Goal: Information Seeking & Learning: Learn about a topic

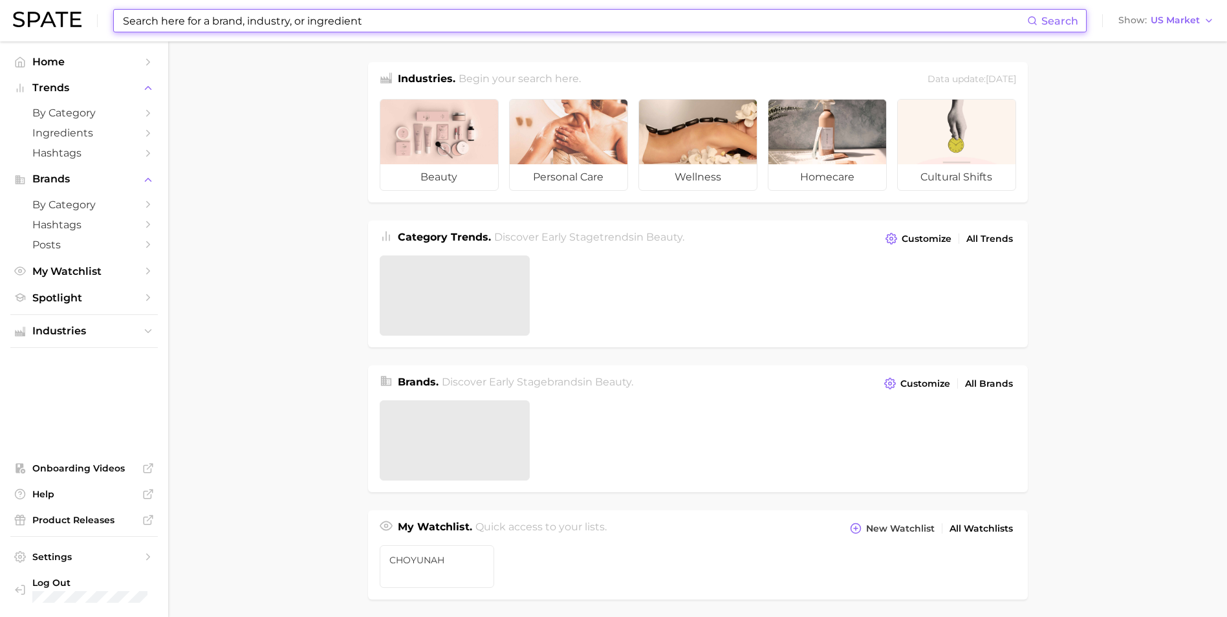
click at [420, 31] on input at bounding box center [575, 21] width 906 height 22
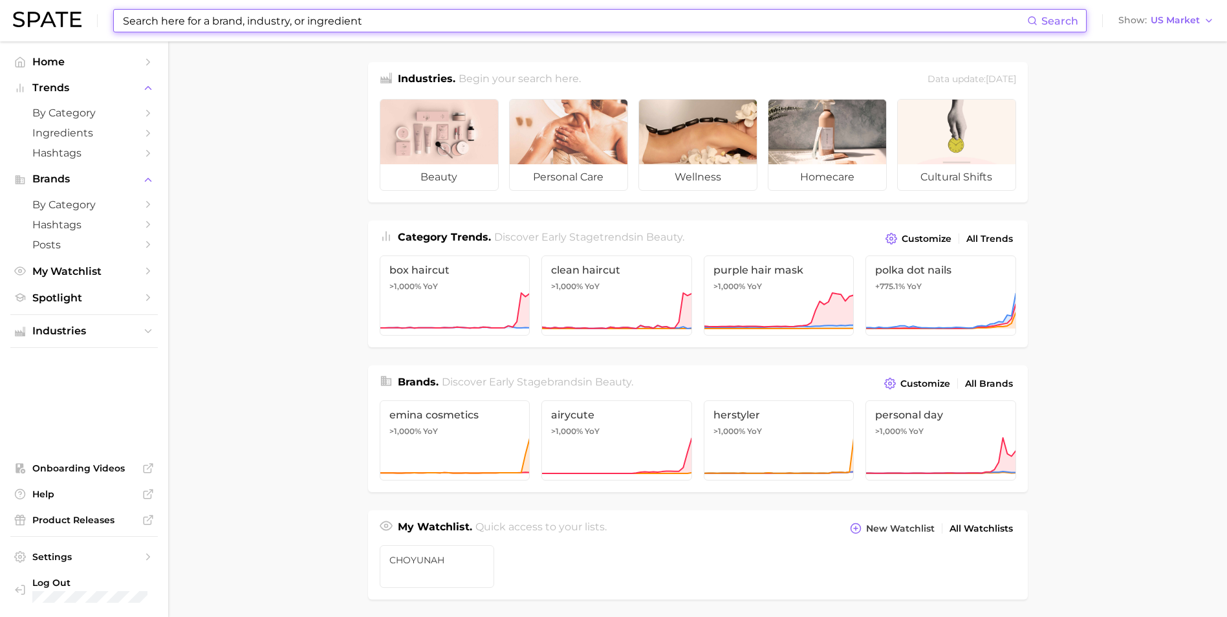
click at [433, 24] on input at bounding box center [575, 21] width 906 height 22
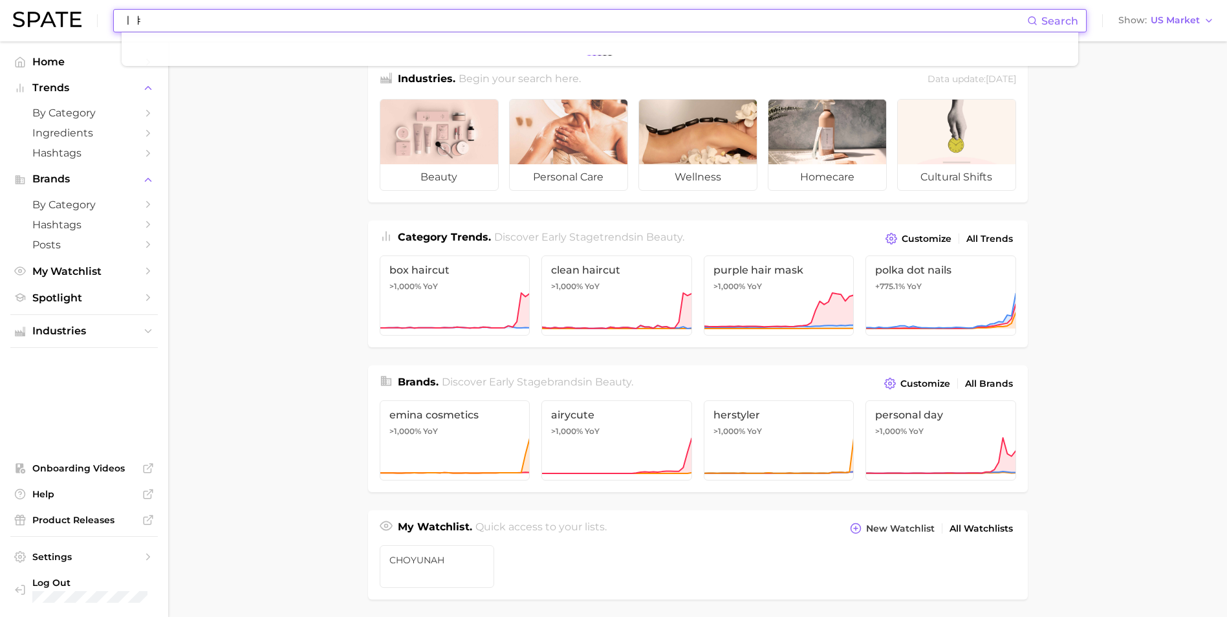
type input "ㅣ"
type input "lifting"
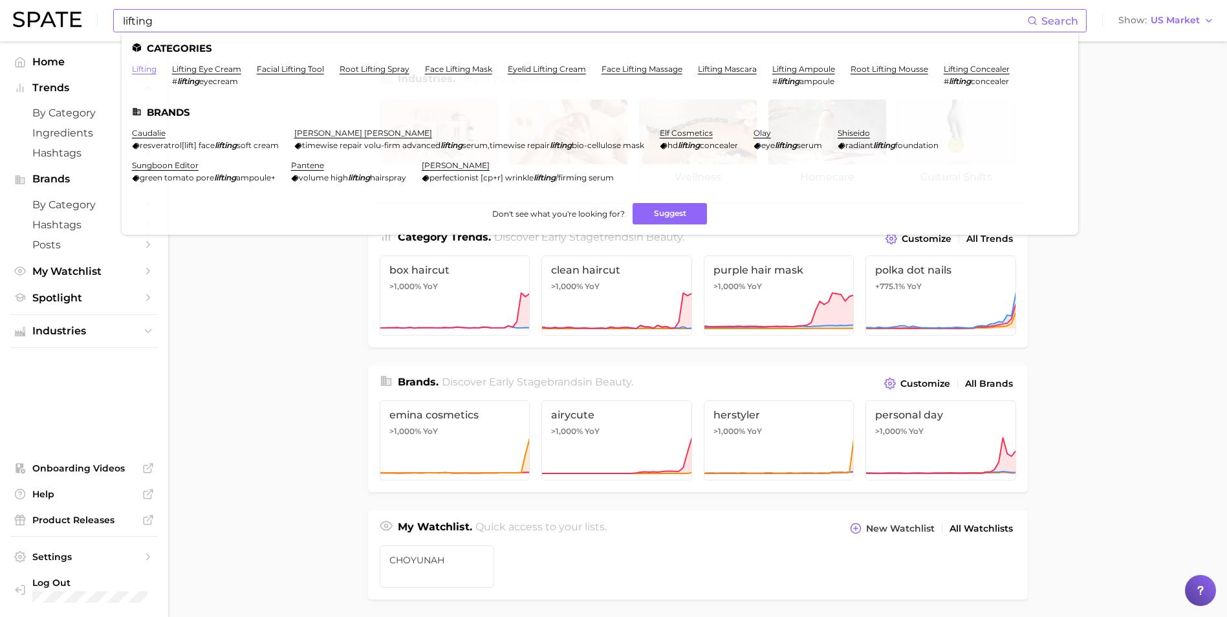
click at [134, 65] on link "lifting" at bounding box center [144, 69] width 25 height 10
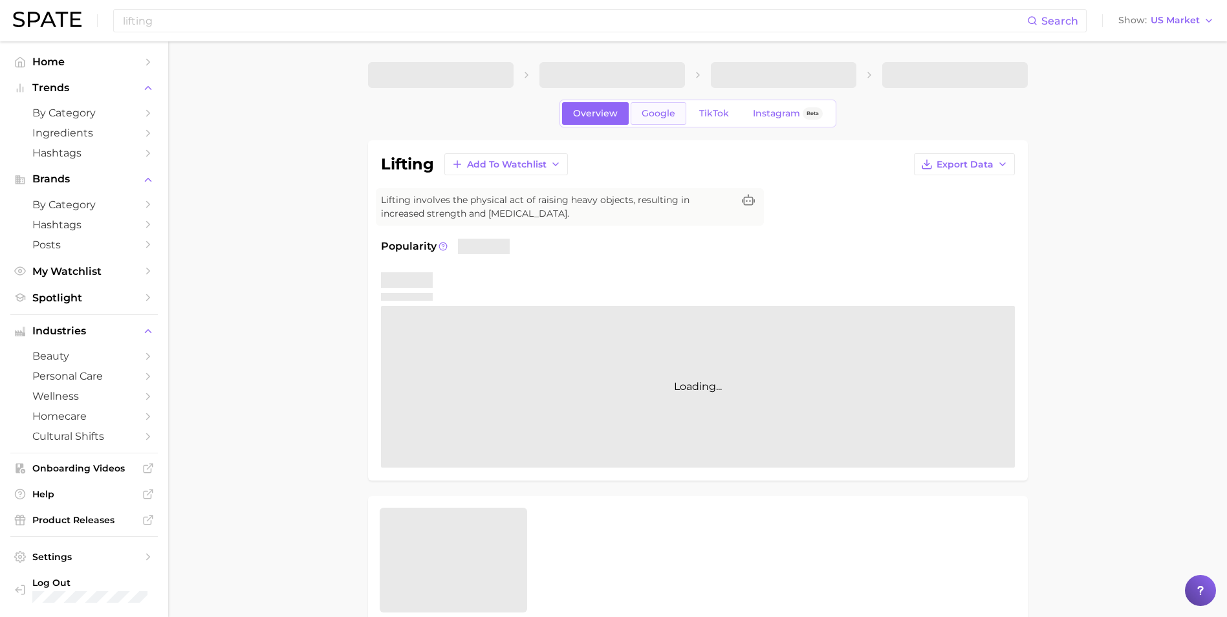
click at [652, 118] on span "Google" at bounding box center [659, 113] width 34 height 11
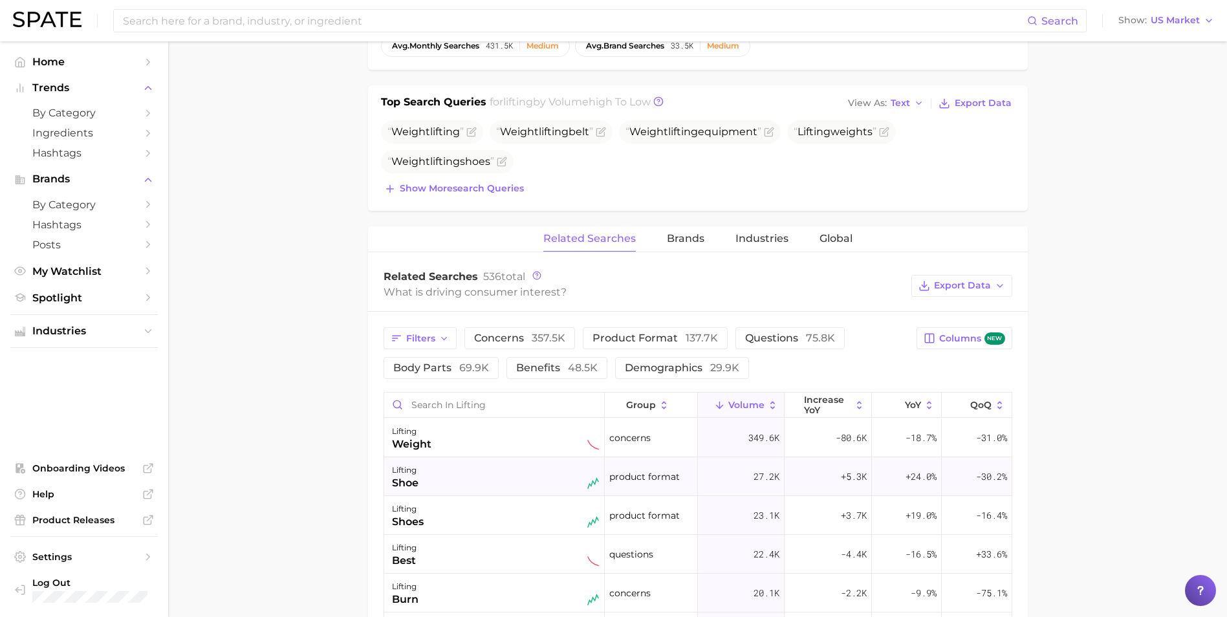
scroll to position [517, 0]
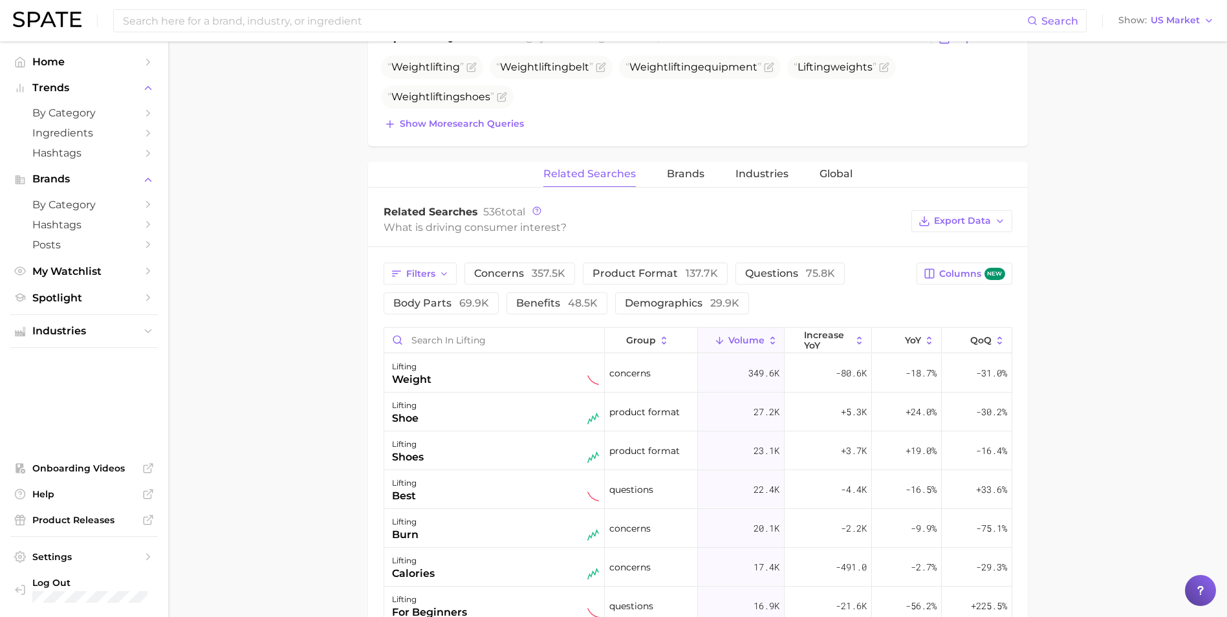
click at [428, 287] on div "Filters concerns 357.5k product format 137.7k questions 75.8k body parts 69.9k …" at bounding box center [647, 289] width 526 height 52
click at [436, 272] on button "Filters" at bounding box center [420, 274] width 73 height 22
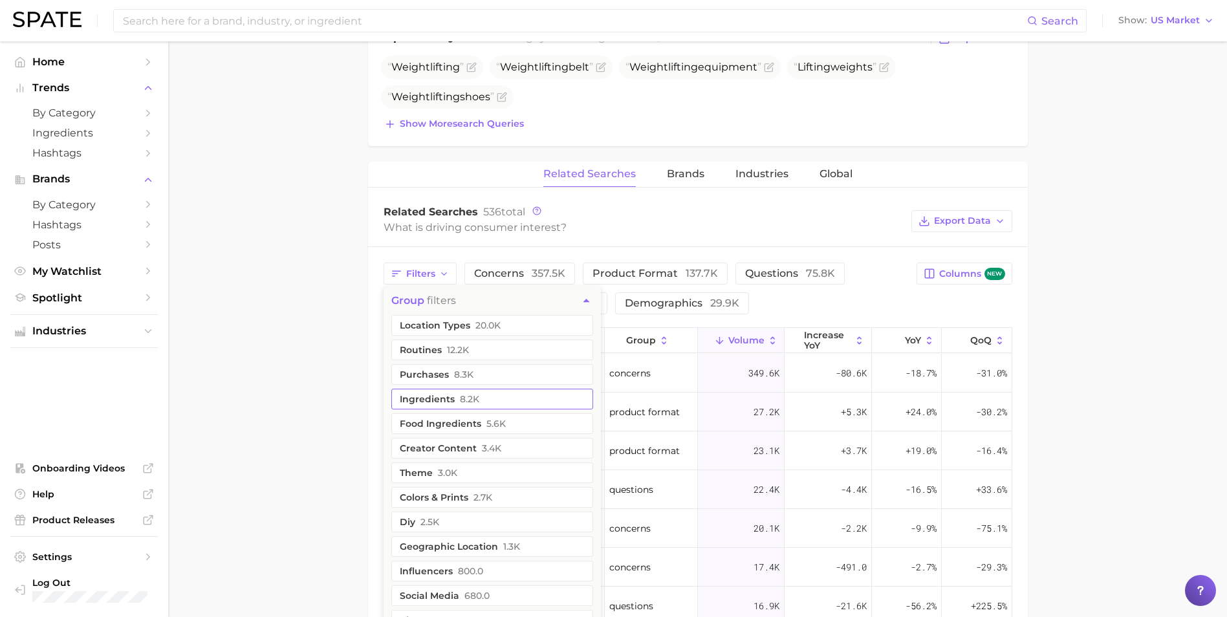
click at [468, 395] on span "8.2k" at bounding box center [469, 399] width 19 height 10
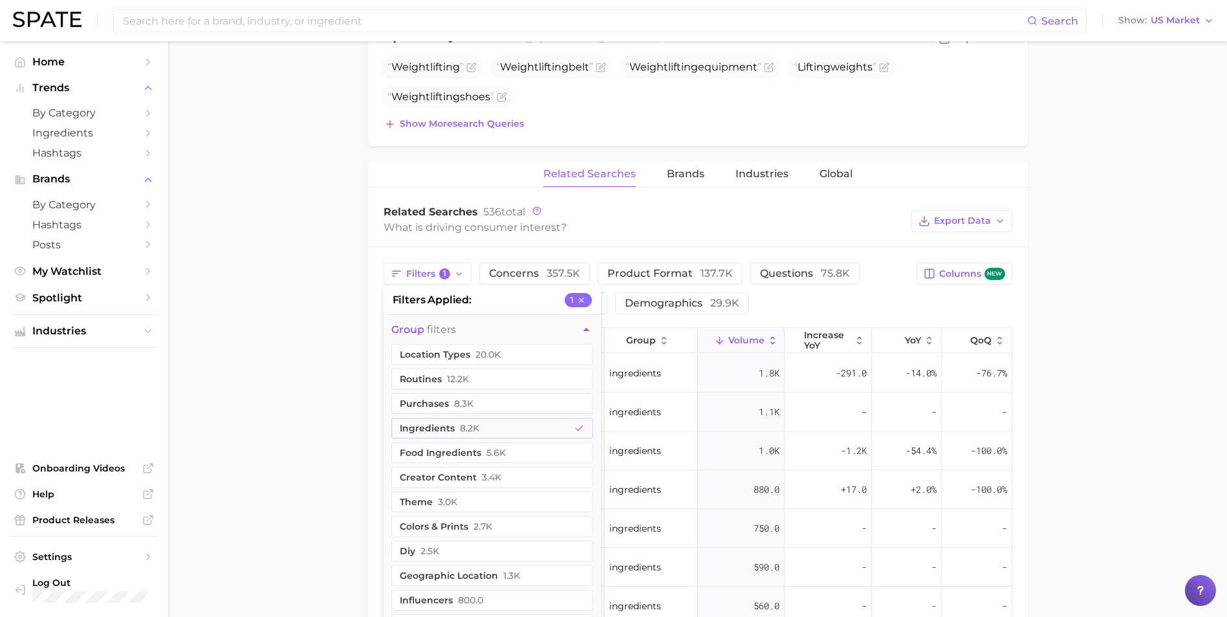
click at [1094, 375] on main "lifting Overview Google TikTok Instagram Beta lifting Add to Watchlist Export D…" at bounding box center [697, 274] width 1059 height 1501
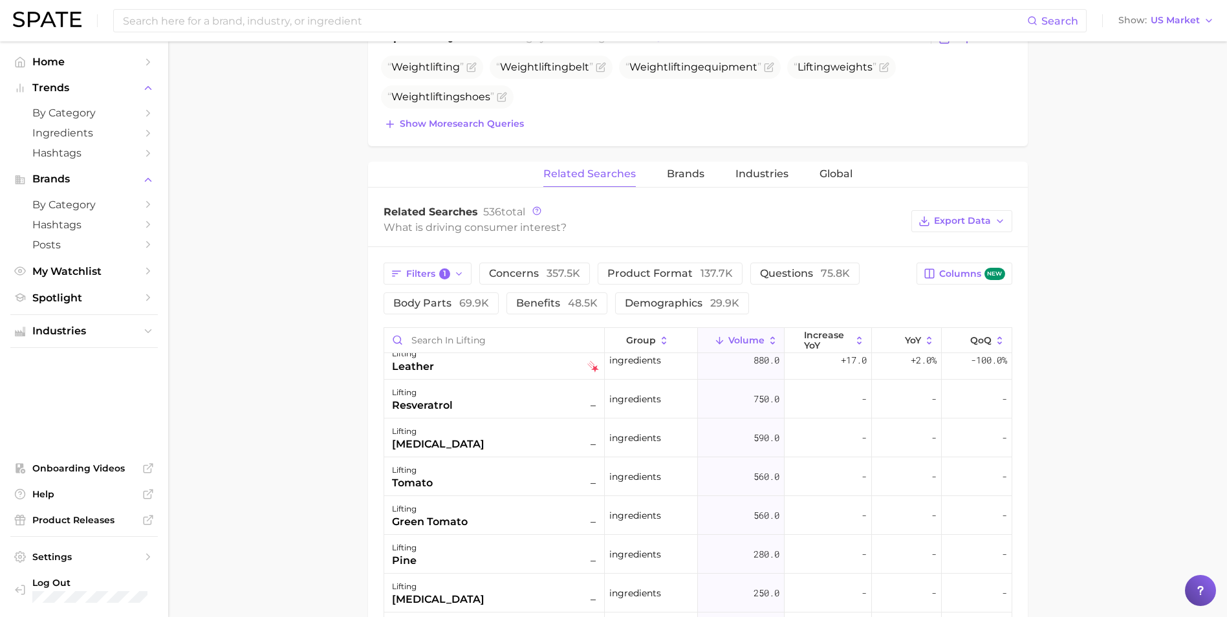
scroll to position [0, 0]
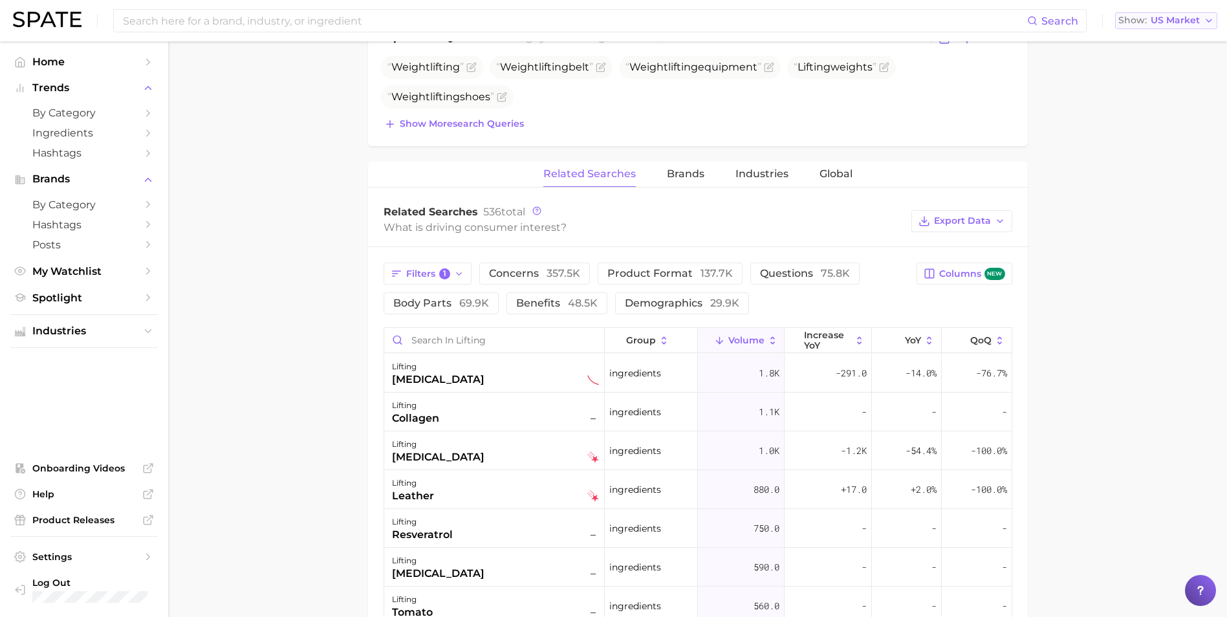
click at [1184, 22] on span "US Market" at bounding box center [1175, 20] width 49 height 7
click at [1151, 112] on span "South Korea" at bounding box center [1172, 111] width 100 height 11
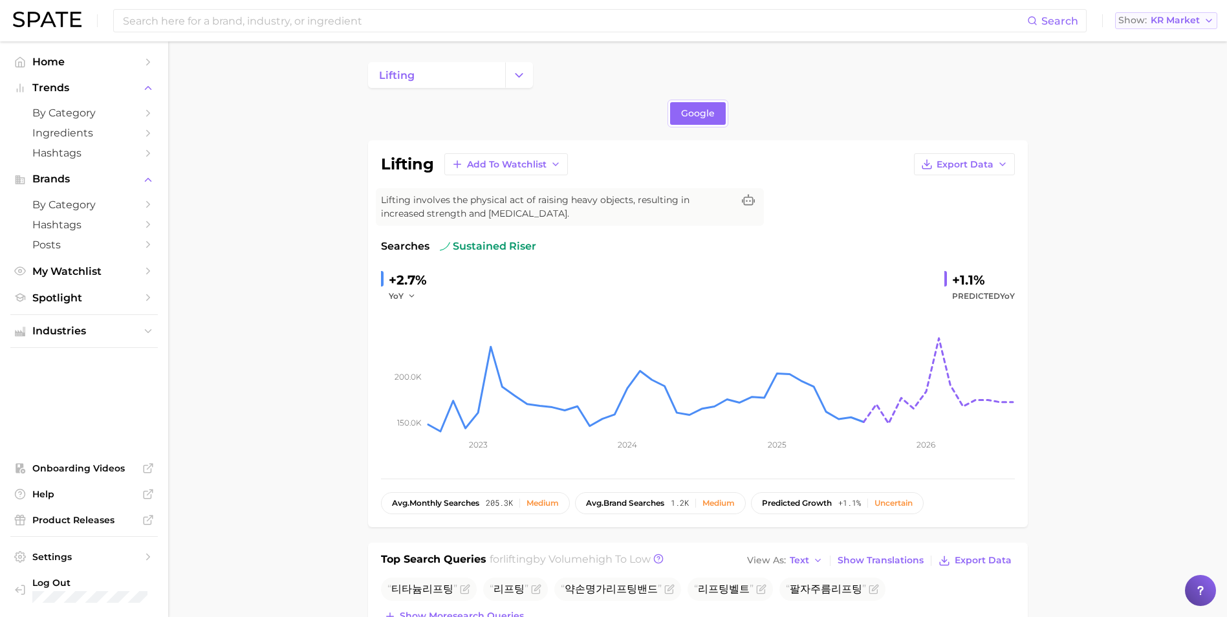
click at [1186, 19] on span "KR Market" at bounding box center [1175, 20] width 49 height 7
